Goal: Task Accomplishment & Management: Use online tool/utility

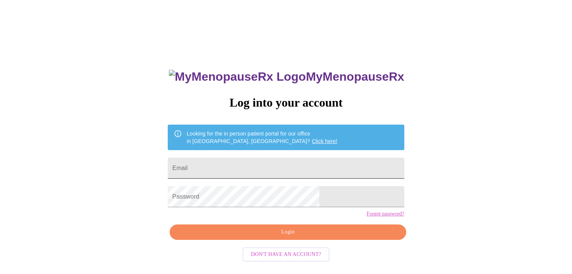
click at [226, 164] on input "Email" at bounding box center [286, 168] width 236 height 21
type input "[EMAIL_ADDRESS][DOMAIN_NAME]"
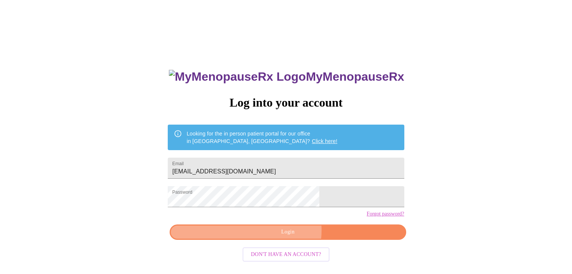
click at [288, 237] on span "Login" at bounding box center [287, 232] width 219 height 9
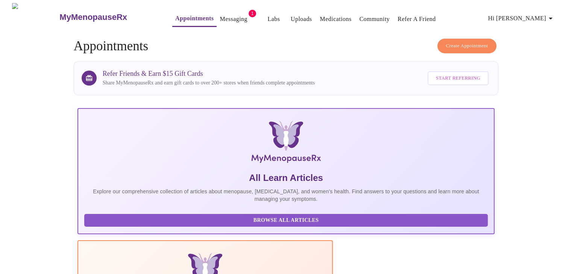
click at [175, 15] on link "Appointments" at bounding box center [194, 18] width 38 height 11
click at [535, 15] on span "Hi [PERSON_NAME]" at bounding box center [521, 18] width 67 height 11
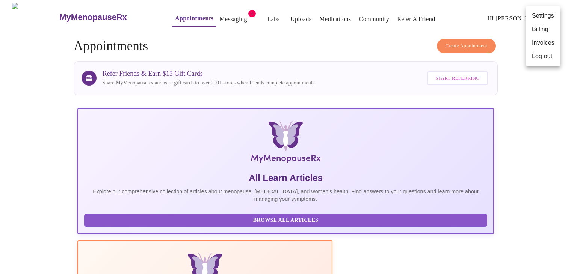
click at [28, 146] on div at bounding box center [288, 137] width 577 height 274
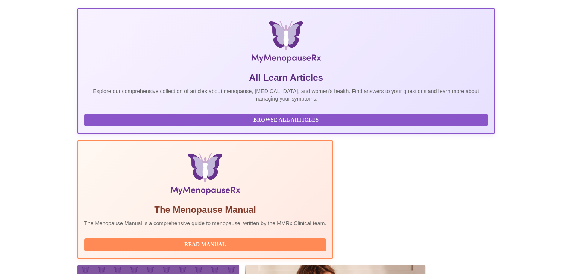
scroll to position [188, 0]
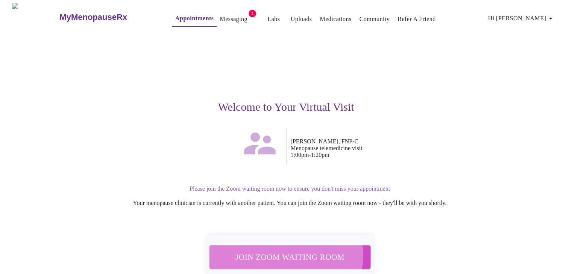
click at [284, 251] on span "Join Zoom Waiting Room" at bounding box center [289, 257] width 141 height 14
